Goal: Task Accomplishment & Management: Manage account settings

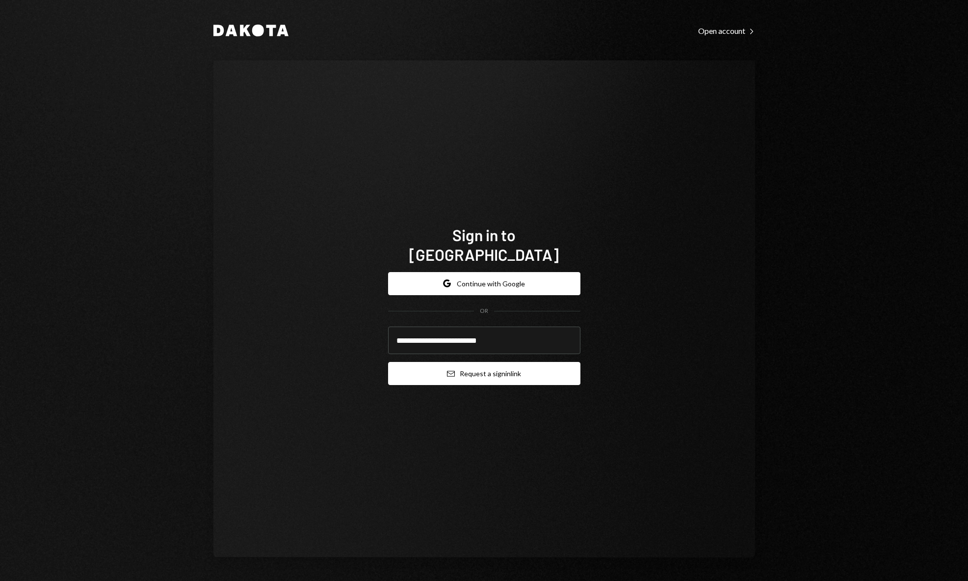
type input "**********"
click at [520, 362] on button "Email Request a sign in link" at bounding box center [484, 373] width 192 height 23
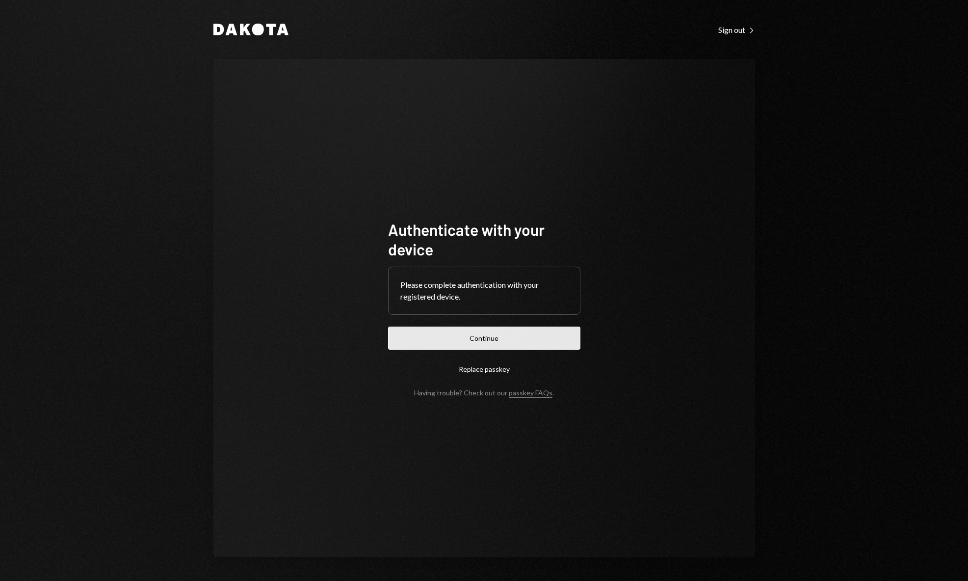
click at [499, 347] on button "Continue" at bounding box center [484, 337] width 192 height 23
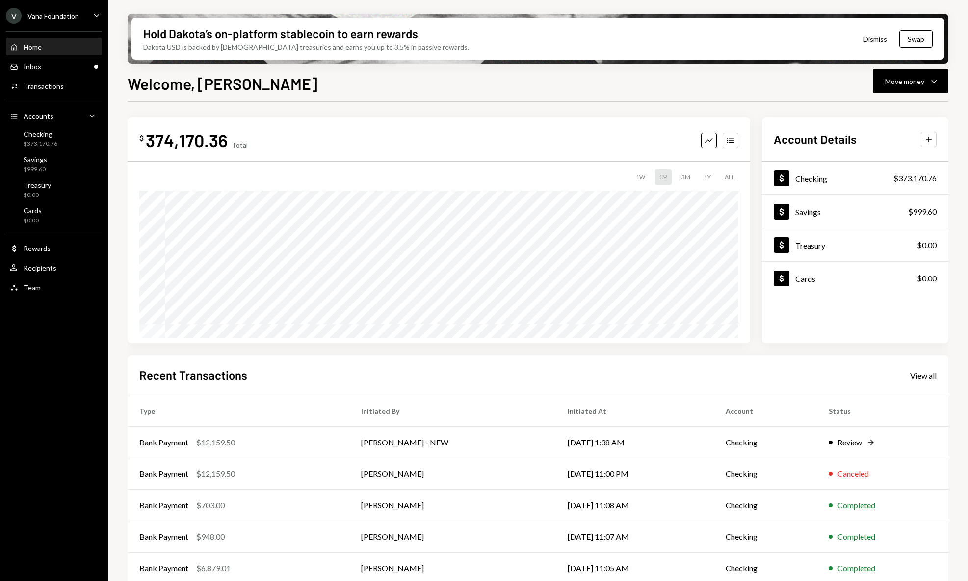
scroll to position [11, 0]
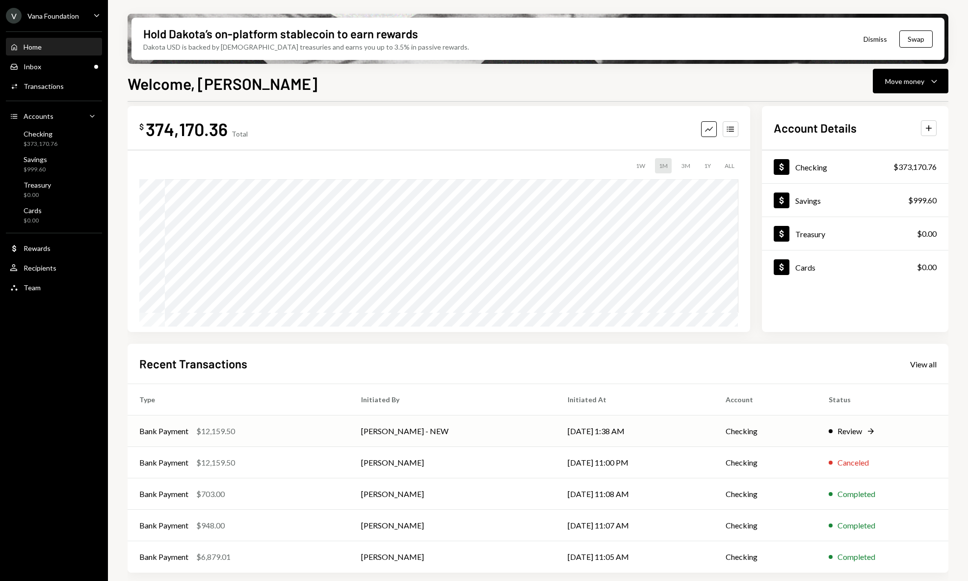
click at [481, 435] on td "[PERSON_NAME] - NEW" at bounding box center [452, 430] width 207 height 31
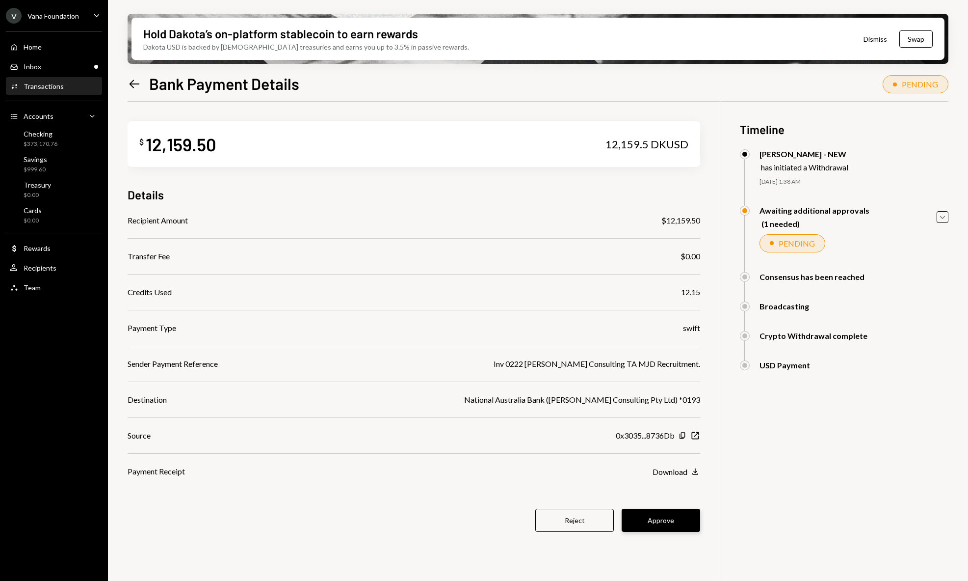
click at [678, 523] on button "Approve" at bounding box center [661, 520] width 79 height 23
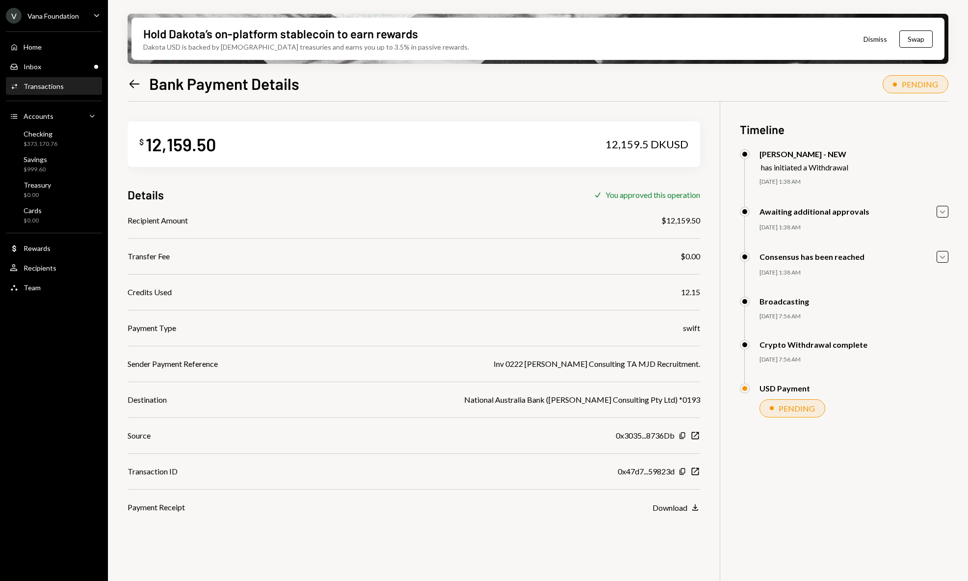
click at [129, 85] on icon "Left Arrow" at bounding box center [135, 84] width 14 height 14
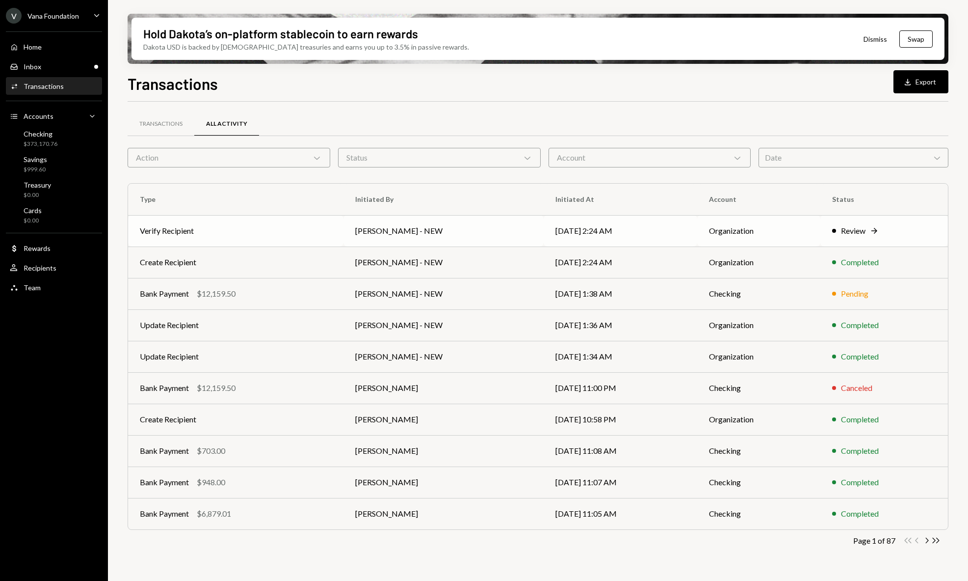
click at [499, 228] on td "[PERSON_NAME] - NEW" at bounding box center [444, 230] width 200 height 31
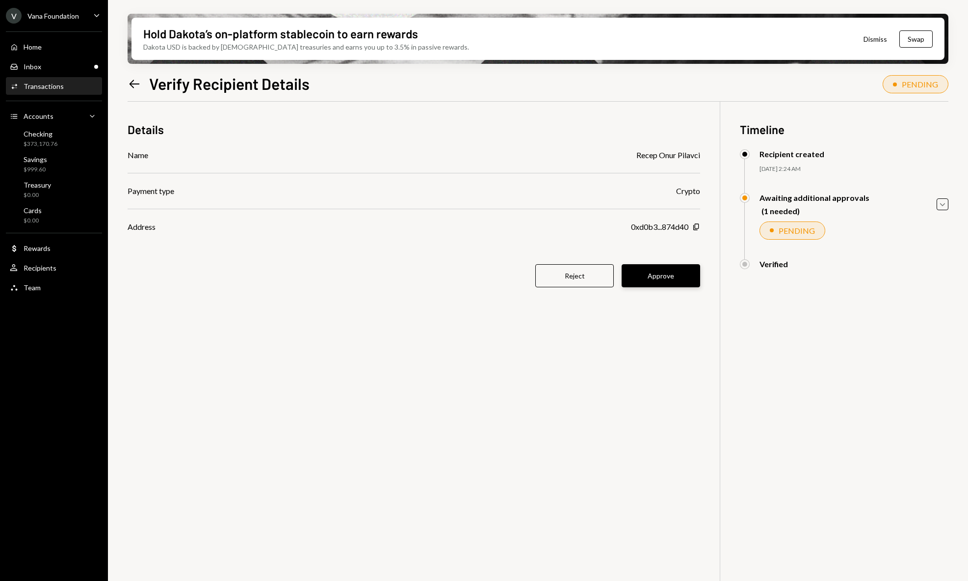
click at [662, 272] on button "Approve" at bounding box center [661, 275] width 79 height 23
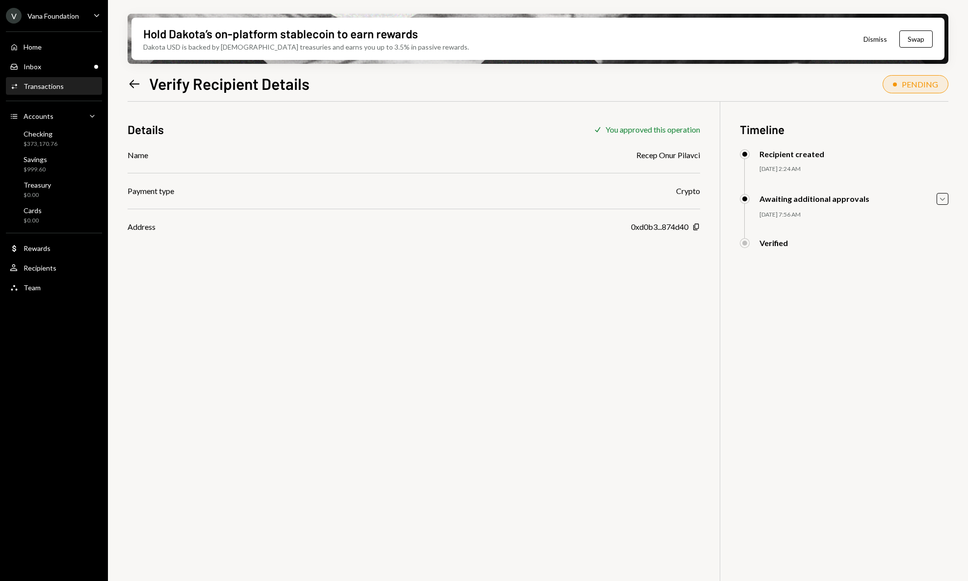
click at [136, 81] on icon "Left Arrow" at bounding box center [135, 84] width 14 height 14
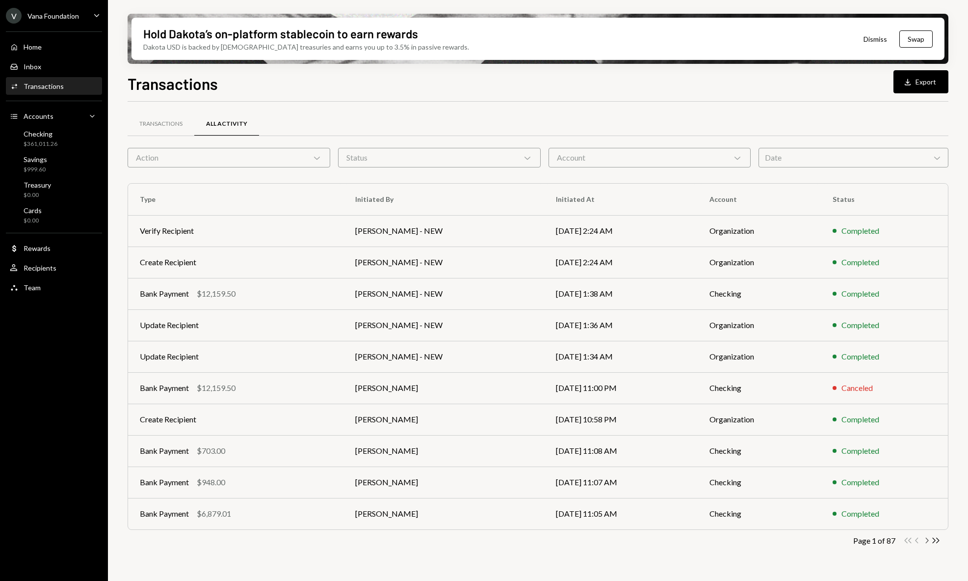
click at [927, 537] on icon "Chevron Right" at bounding box center [926, 539] width 9 height 9
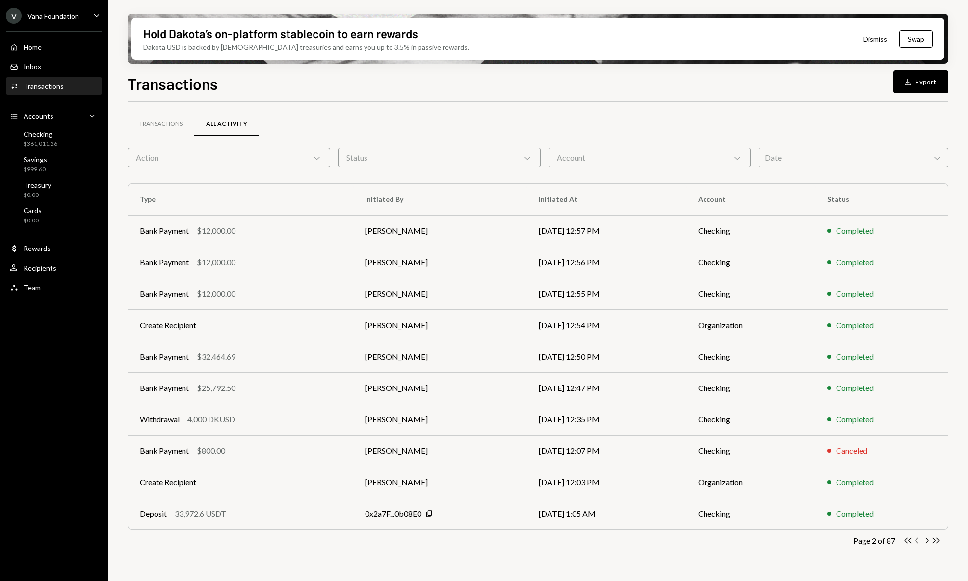
click at [919, 540] on icon "Chevron Left" at bounding box center [917, 539] width 9 height 9
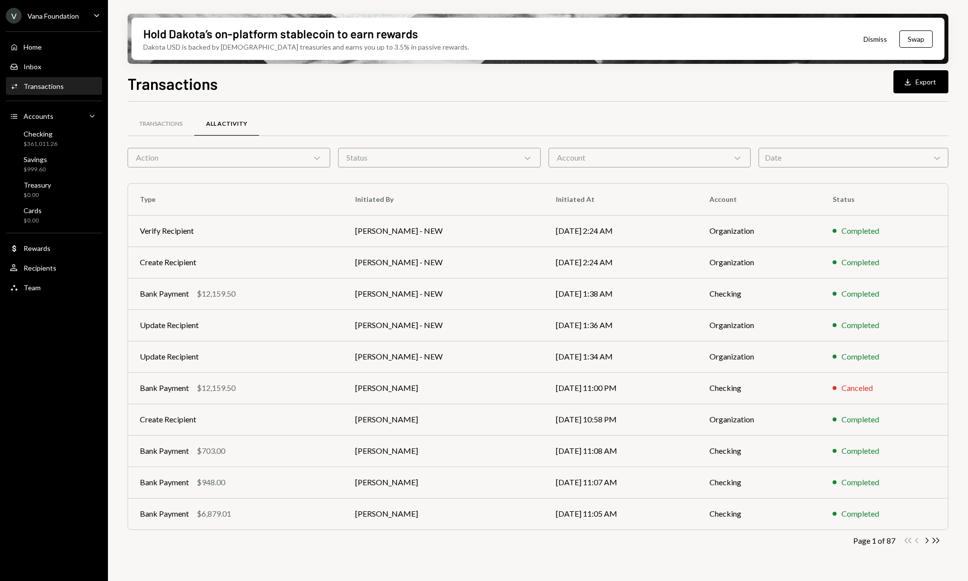
click at [47, 86] on div "Transactions" at bounding box center [44, 86] width 40 height 8
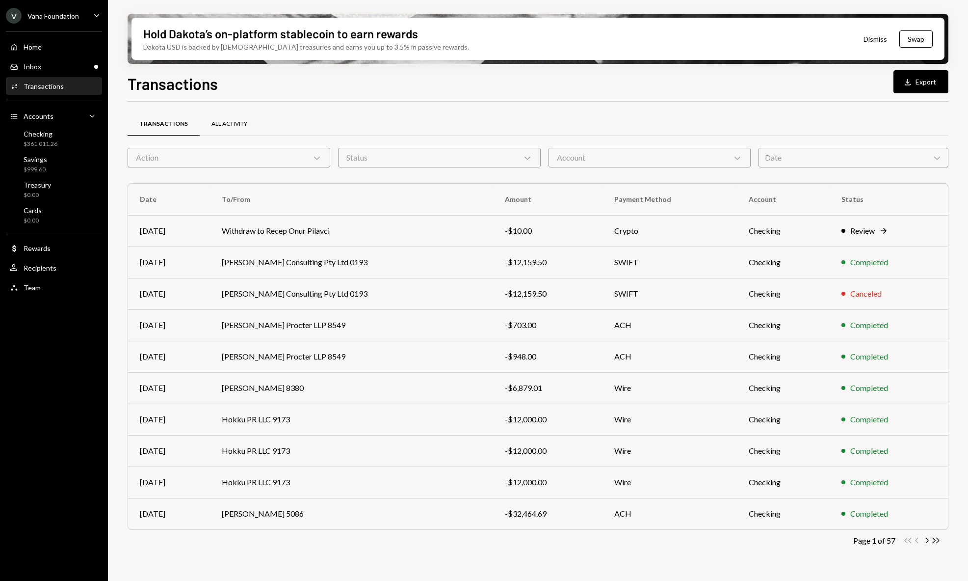
click at [227, 130] on div "All Activity" at bounding box center [229, 124] width 59 height 24
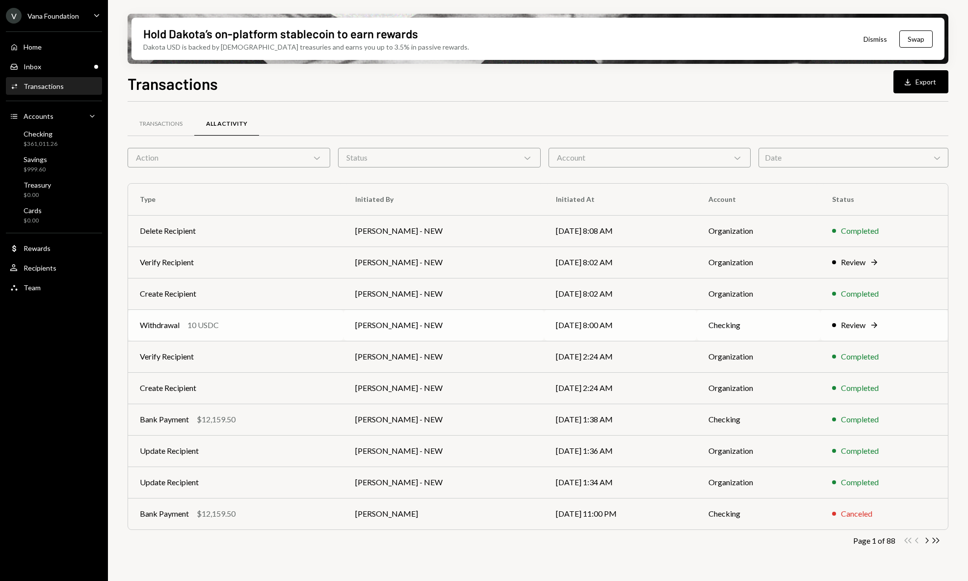
click at [455, 327] on td "[PERSON_NAME] - NEW" at bounding box center [444, 324] width 201 height 31
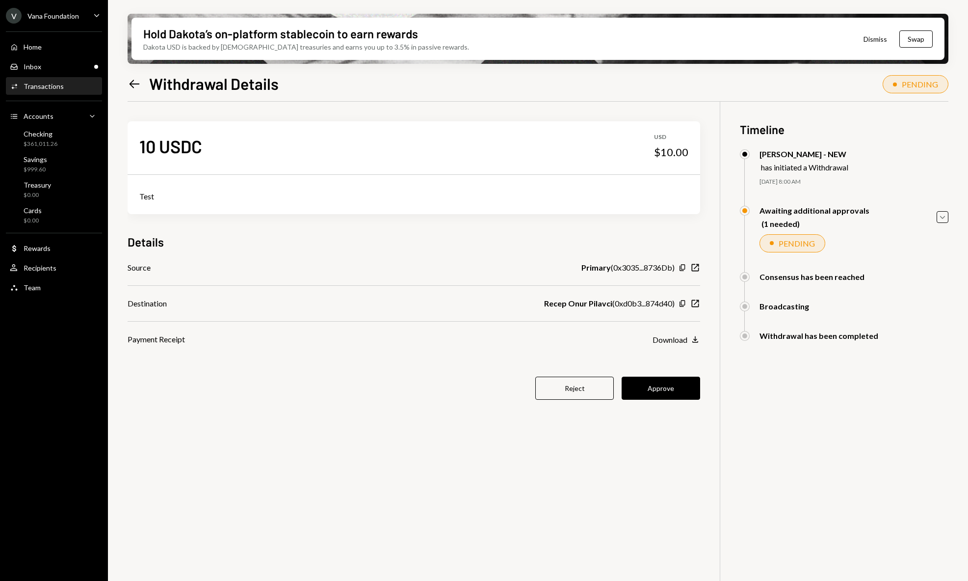
click at [124, 84] on div "Hold Dakota’s on-platform stablecoin to earn rewards Dakota USD is backed by U.…" at bounding box center [538, 290] width 860 height 581
click at [129, 83] on icon "Left Arrow" at bounding box center [135, 84] width 14 height 14
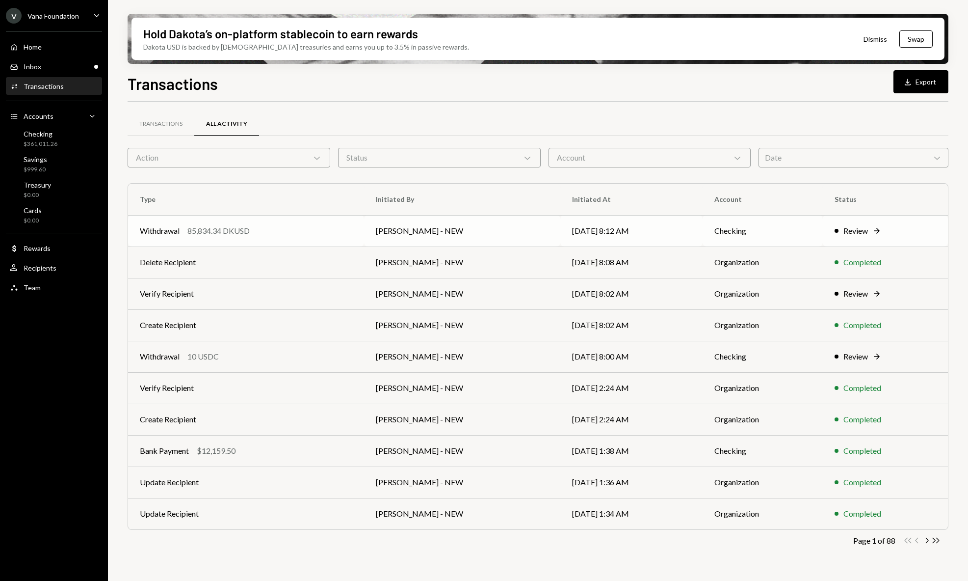
click at [337, 232] on div "Withdrawal 85,834.34 DKUSD" at bounding box center [246, 231] width 213 height 12
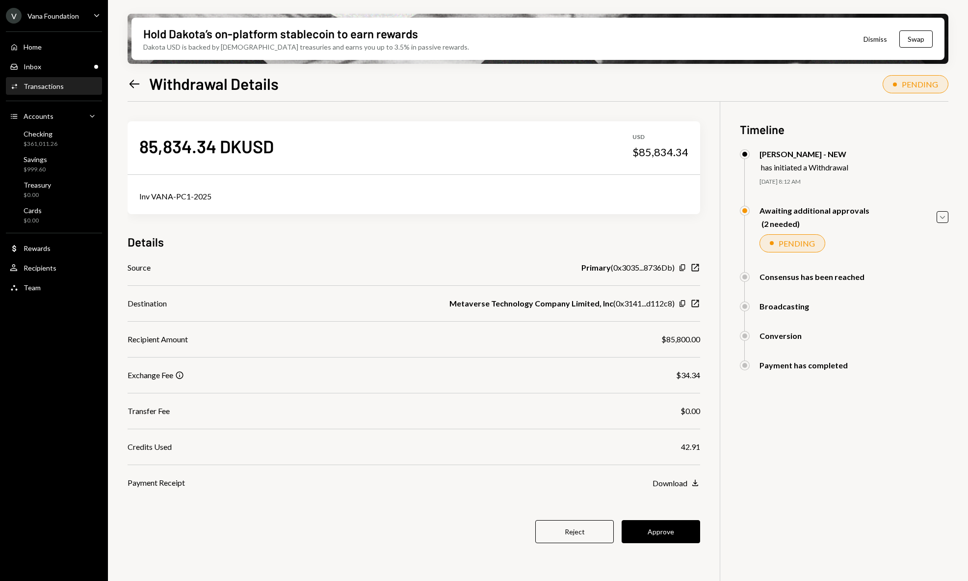
click at [792, 457] on div "85,834.34 DKUSD USD $85,834.34 Inv VANA-PC1-2025 Details Source Primary ( 0x303…" at bounding box center [538, 392] width 821 height 581
click at [671, 533] on button "Approve" at bounding box center [661, 531] width 79 height 23
click at [136, 80] on icon "Left Arrow" at bounding box center [135, 84] width 14 height 14
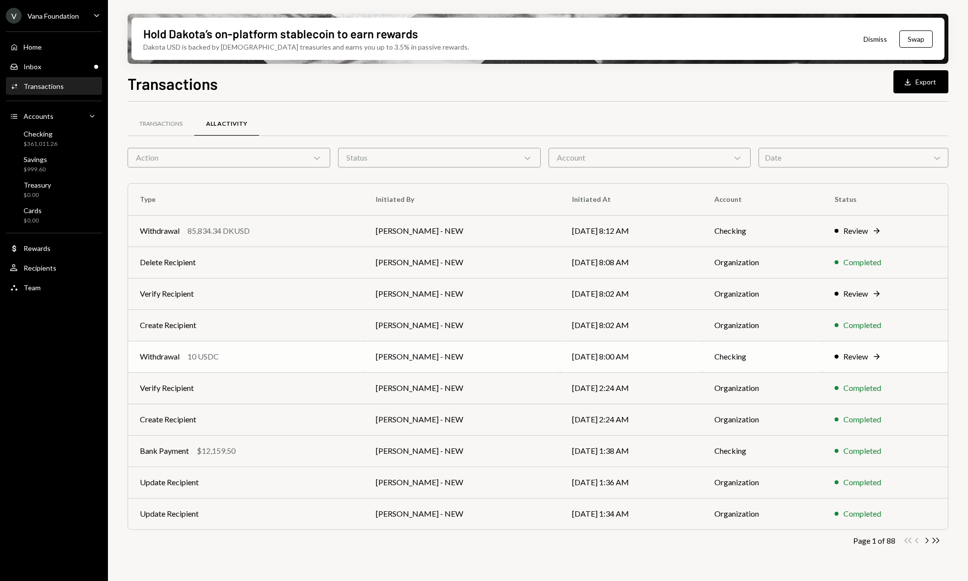
click at [272, 353] on div "Withdrawal 10 USDC" at bounding box center [246, 356] width 213 height 12
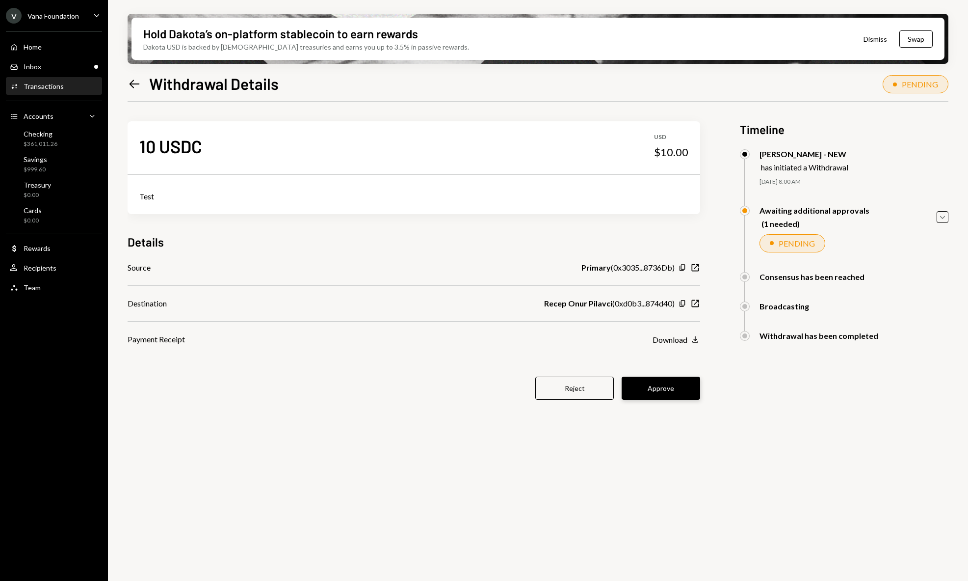
click at [670, 388] on button "Approve" at bounding box center [661, 387] width 79 height 23
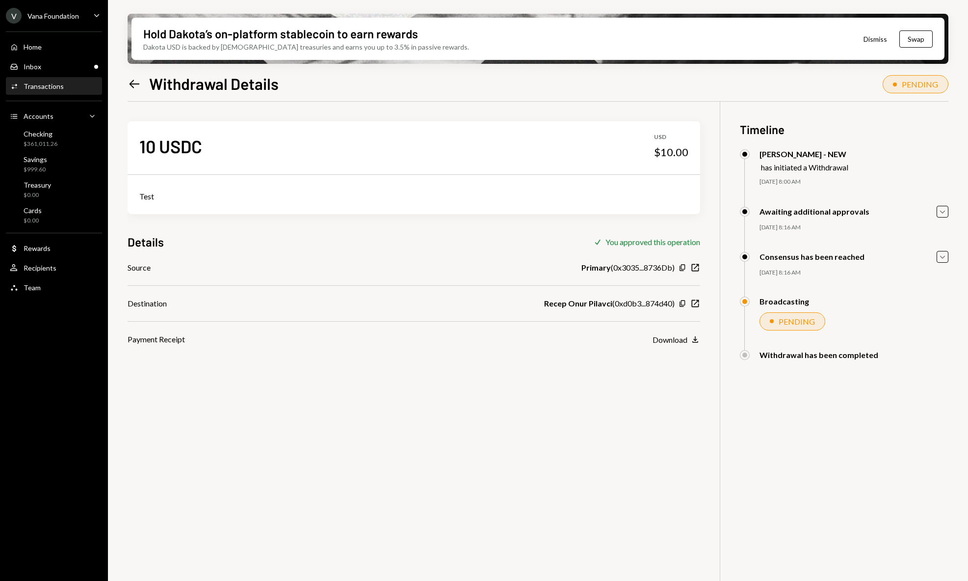
click at [134, 86] on icon "Left Arrow" at bounding box center [135, 84] width 14 height 14
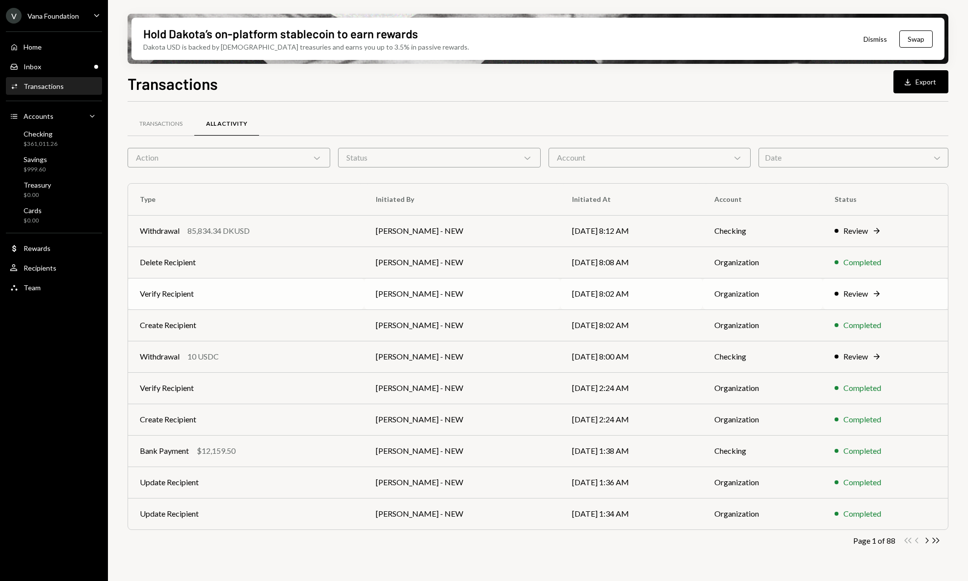
click at [385, 297] on td "[PERSON_NAME] - NEW" at bounding box center [462, 293] width 196 height 31
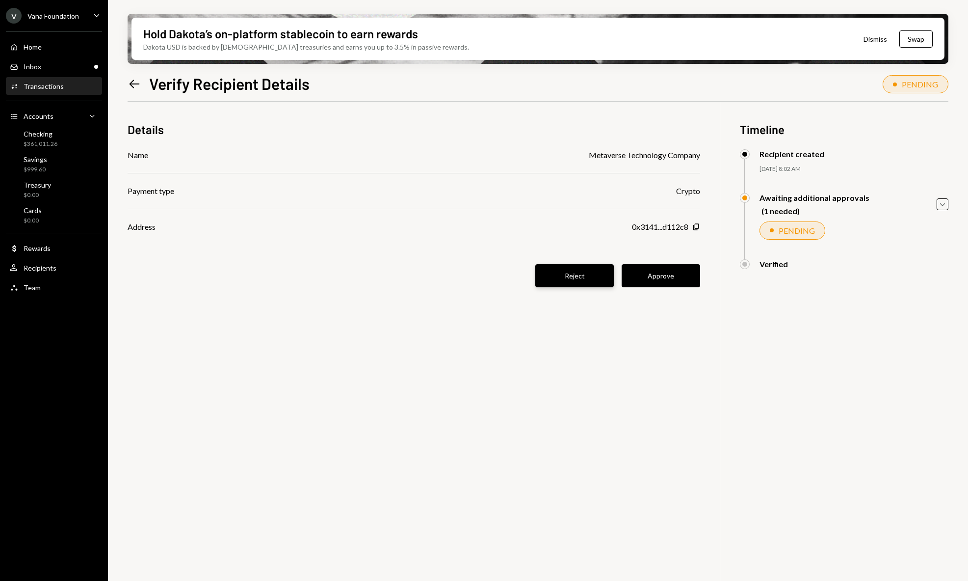
click at [584, 278] on button "Reject" at bounding box center [574, 275] width 79 height 23
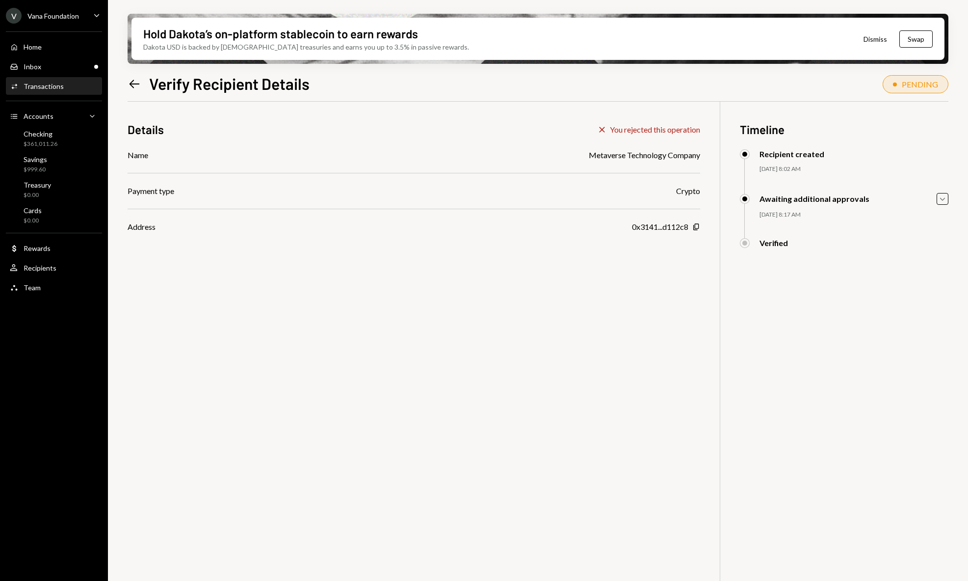
click at [135, 82] on icon "Left Arrow" at bounding box center [135, 84] width 14 height 14
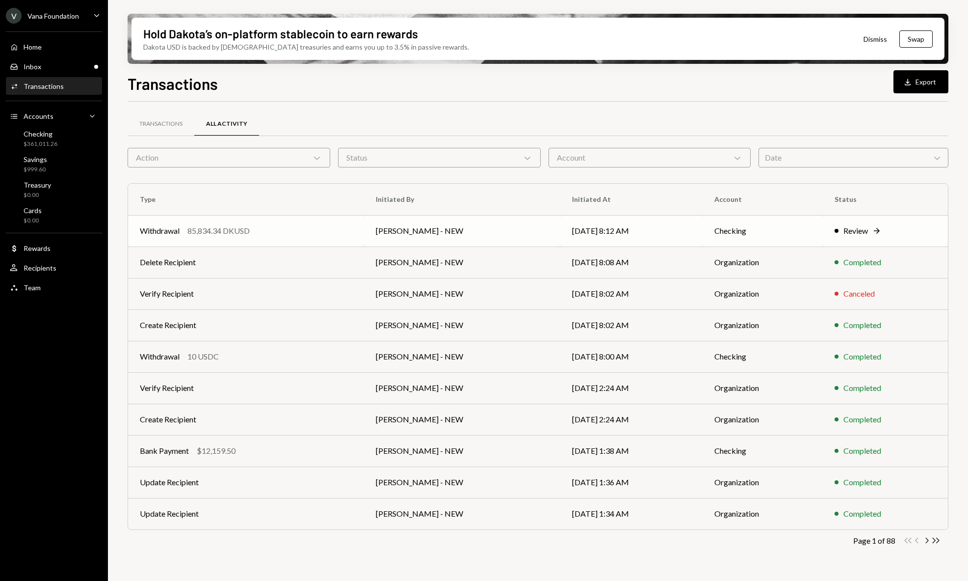
click at [453, 230] on td "[PERSON_NAME] - NEW" at bounding box center [462, 230] width 196 height 31
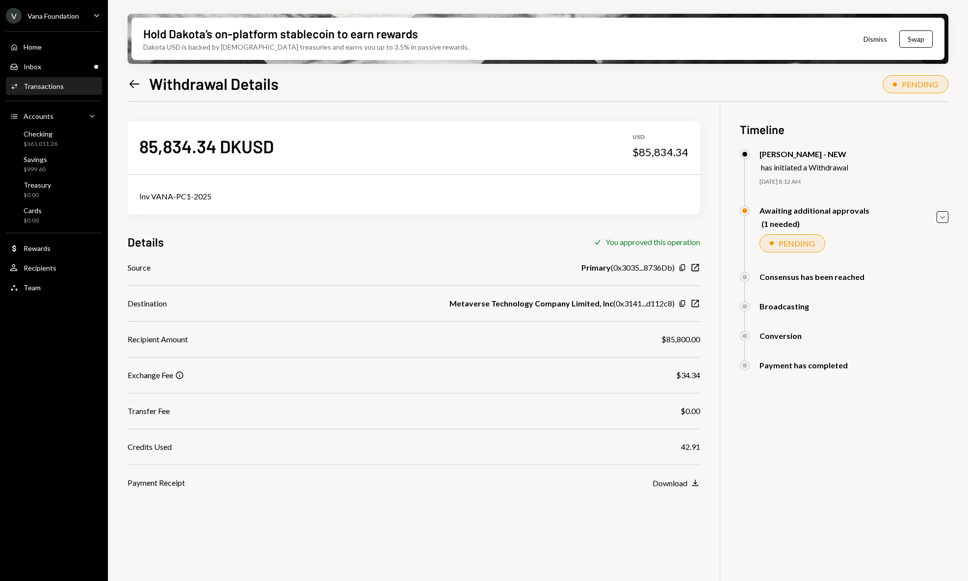
click at [131, 84] on icon "Left Arrow" at bounding box center [135, 84] width 14 height 14
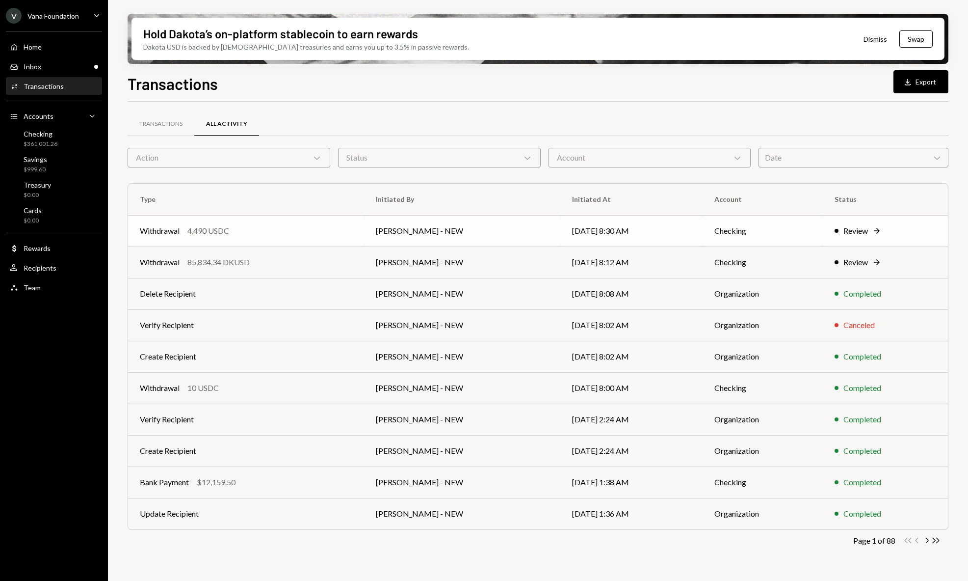
click at [405, 238] on td "[PERSON_NAME] - NEW" at bounding box center [462, 230] width 196 height 31
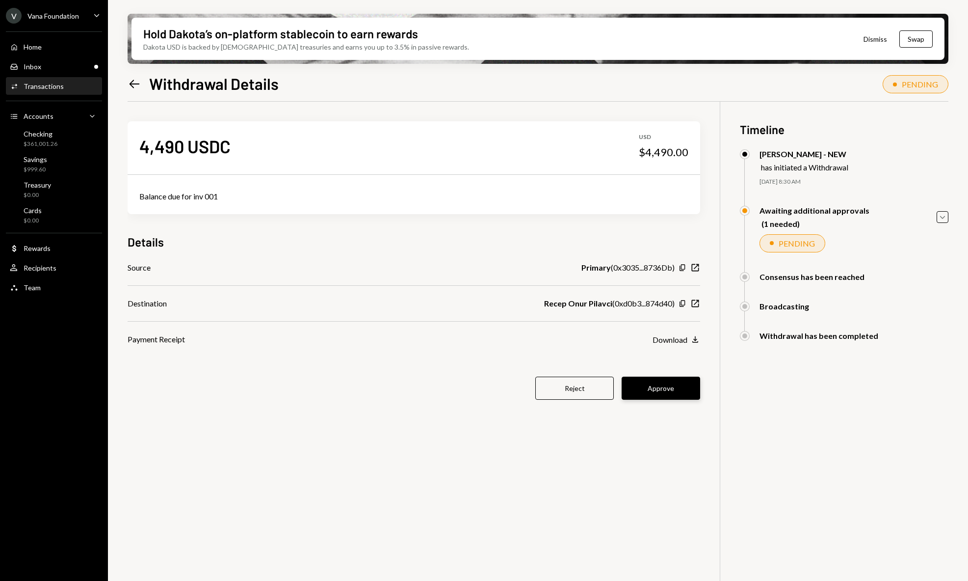
click at [686, 387] on button "Approve" at bounding box center [661, 387] width 79 height 23
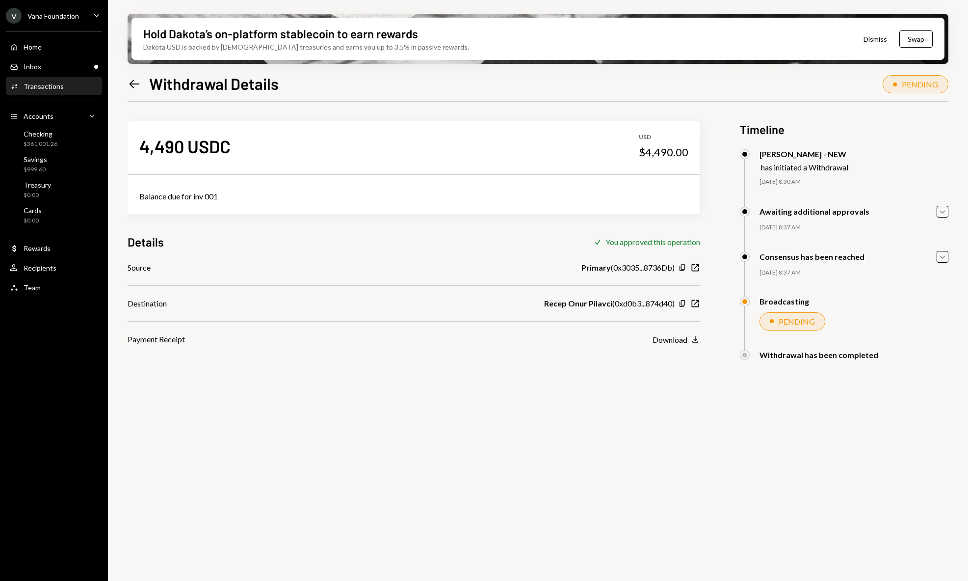
click at [128, 82] on icon "Left Arrow" at bounding box center [135, 84] width 14 height 14
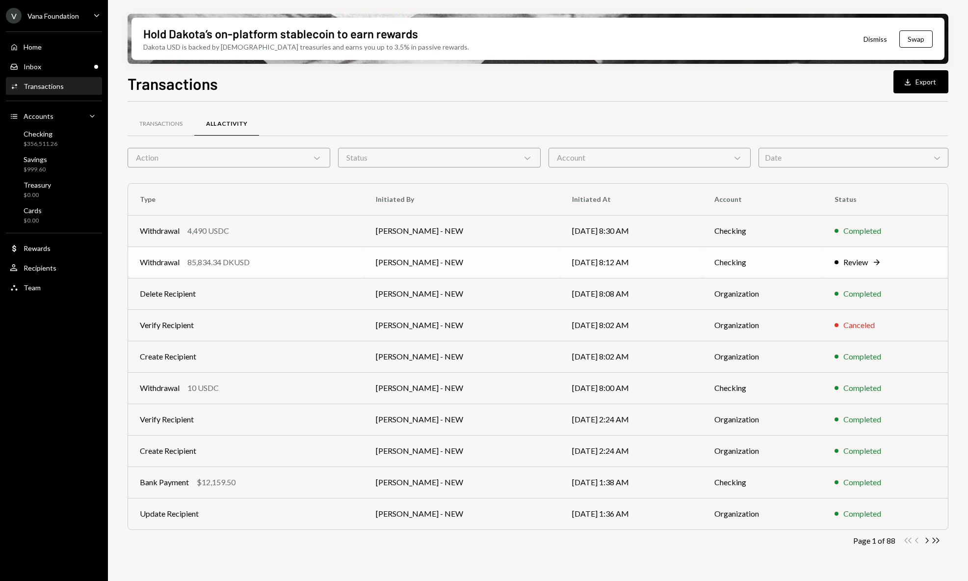
click at [317, 266] on div "Withdrawal 85,834.34 DKUSD" at bounding box center [246, 262] width 213 height 12
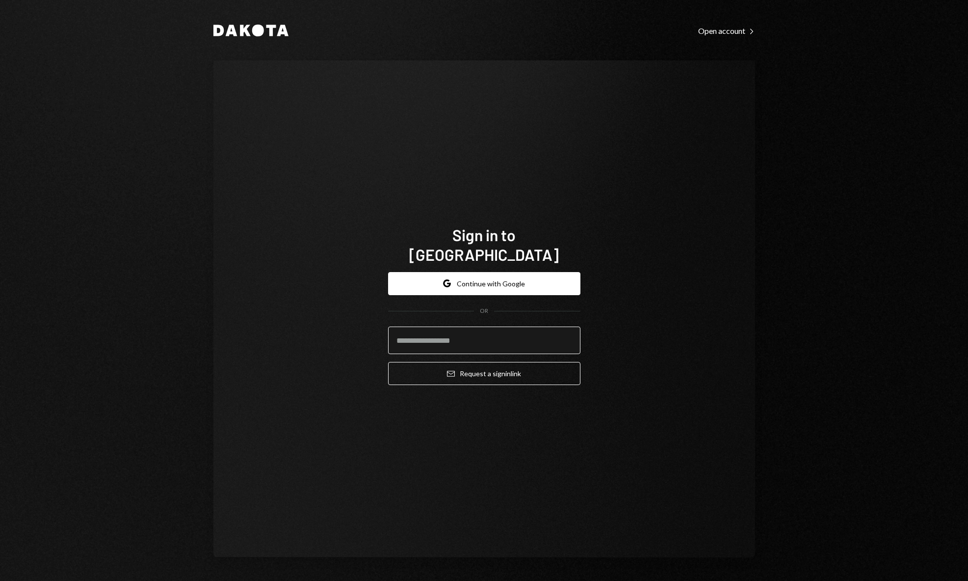
click at [450, 326] on input "email" at bounding box center [484, 339] width 192 height 27
type input "**********"
click at [388, 362] on button "Email Request a sign in link" at bounding box center [484, 373] width 192 height 23
click at [688, 318] on div "**********" at bounding box center [485, 308] width 542 height 497
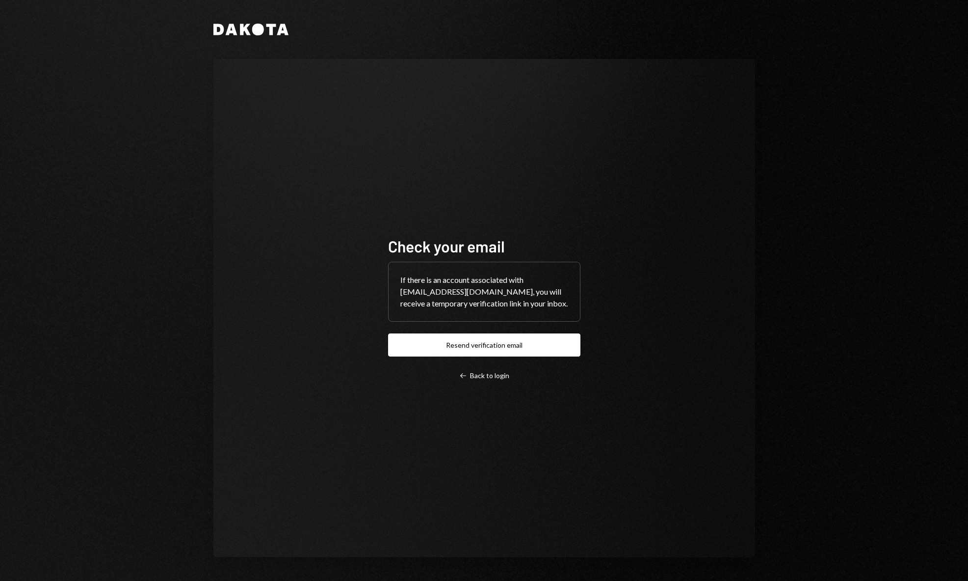
click at [524, 366] on div "Check your email If there is an account associated with services@vanafoundation…" at bounding box center [484, 308] width 192 height 144
